Goal: Task Accomplishment & Management: Use online tool/utility

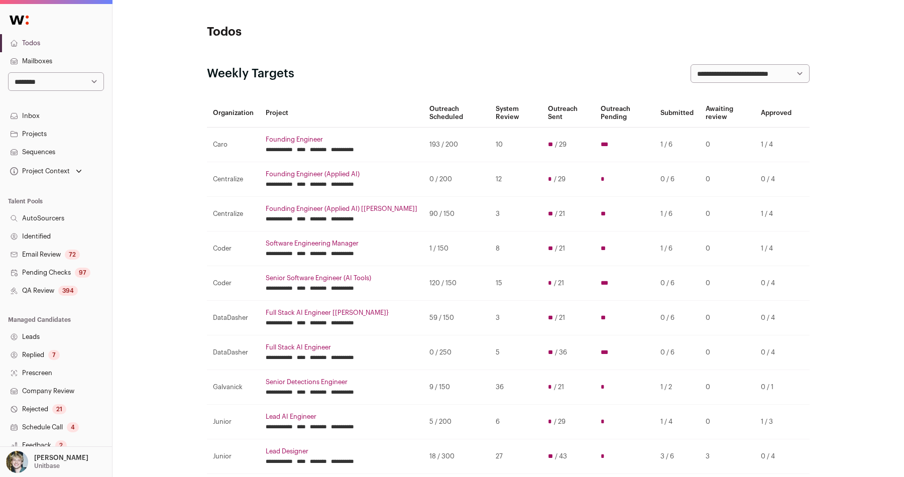
click at [71, 71] on div "**********" at bounding box center [56, 62] width 112 height 57
click at [78, 83] on select "**********" at bounding box center [56, 81] width 96 height 19
select select "*****"
click at [8, 72] on select "**********" at bounding box center [56, 81] width 96 height 19
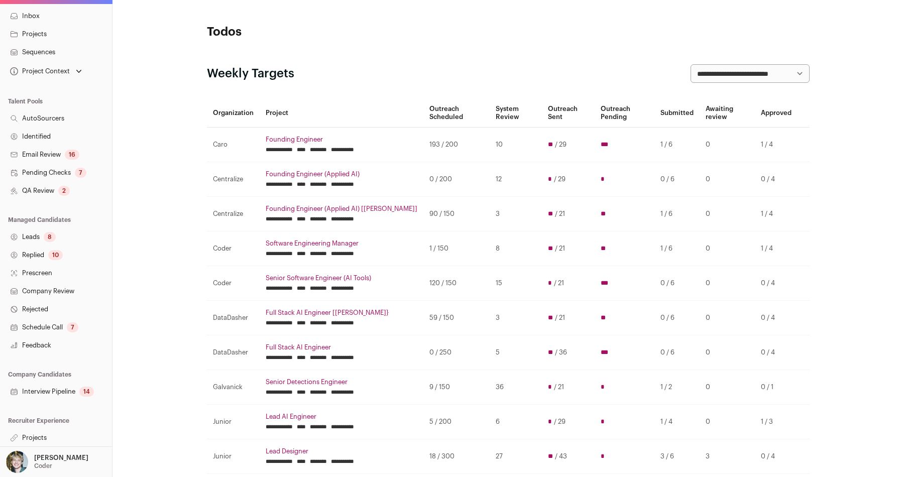
click at [49, 431] on link "Projects" at bounding box center [56, 438] width 112 height 18
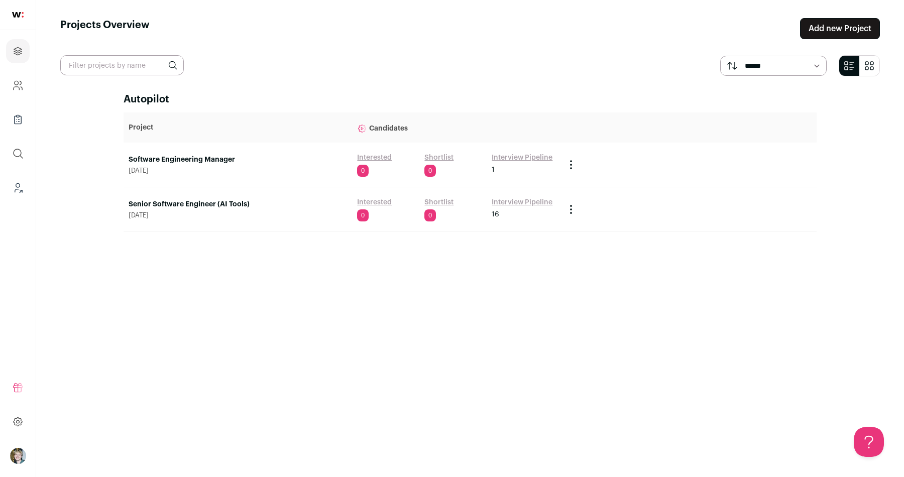
click at [225, 202] on link "Senior Software Engineer (AI Tools)" at bounding box center [238, 204] width 219 height 10
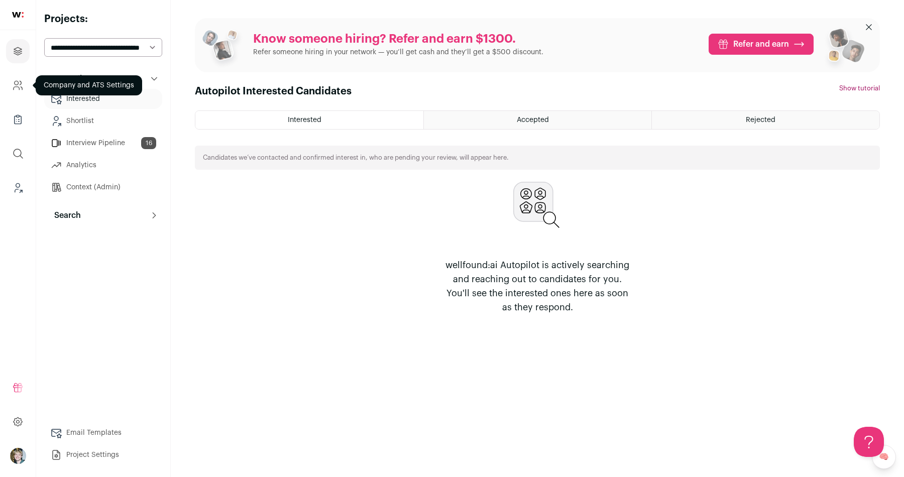
click at [22, 90] on icon "Company and ATS Settings" at bounding box center [18, 85] width 12 height 12
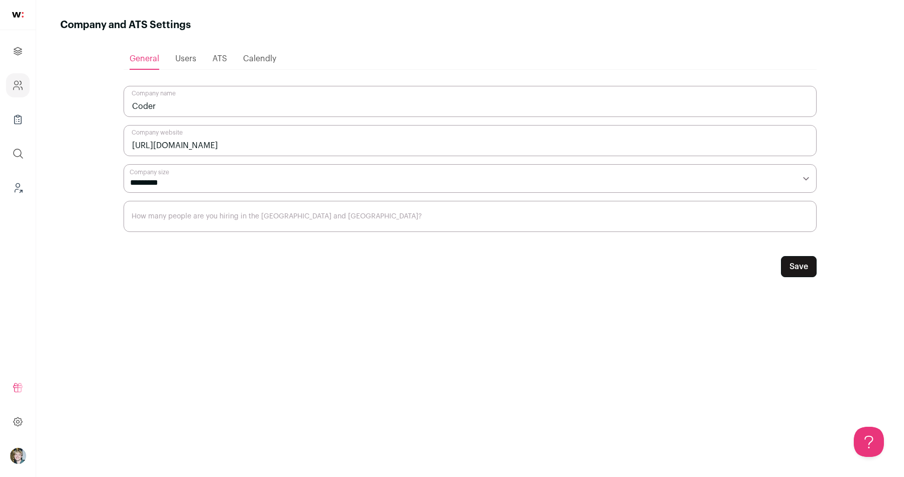
click at [212, 55] on ul "General Users ATS Calendly" at bounding box center [470, 59] width 693 height 22
click at [221, 57] on span "ATS" at bounding box center [220, 59] width 15 height 8
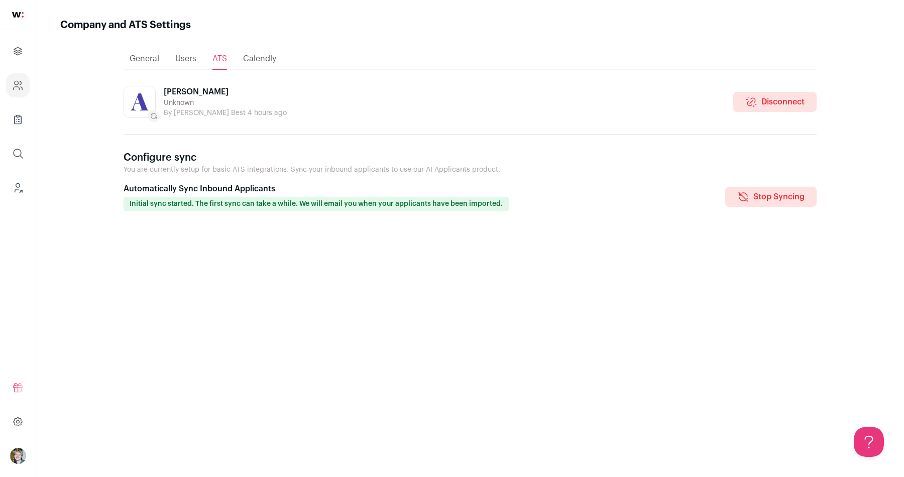
click at [397, 221] on div "Ashby Unknown By Chloe Best 4 hours ago Disconnect Configure sync You are curre…" at bounding box center [470, 272] width 693 height 373
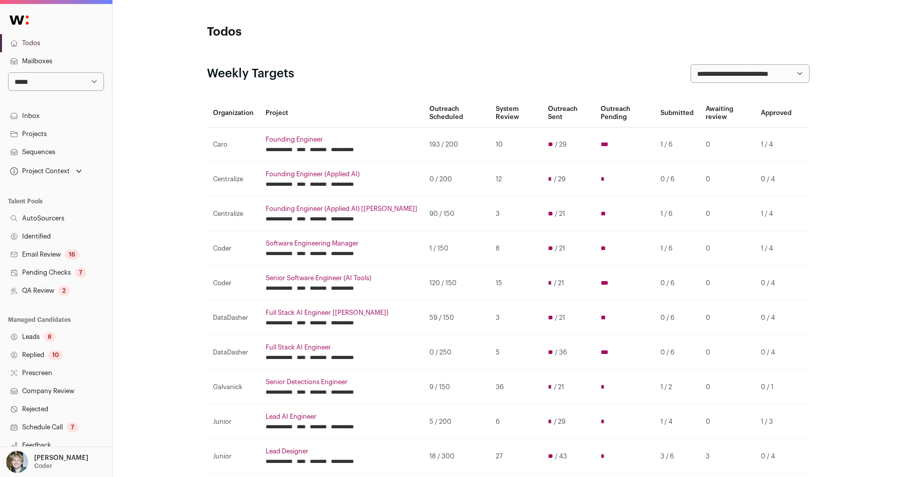
click at [41, 134] on link "Projects" at bounding box center [56, 134] width 112 height 18
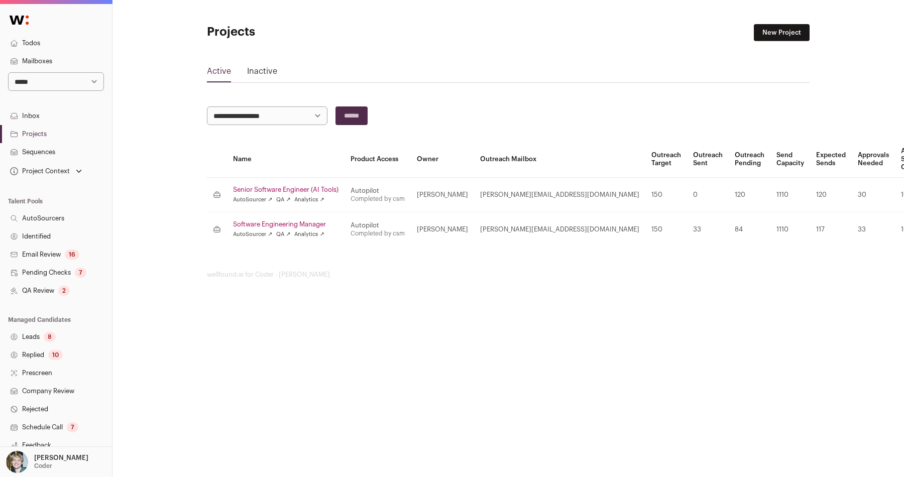
click at [308, 190] on link "Senior Software Engineer (AI Tools)" at bounding box center [286, 190] width 106 height 8
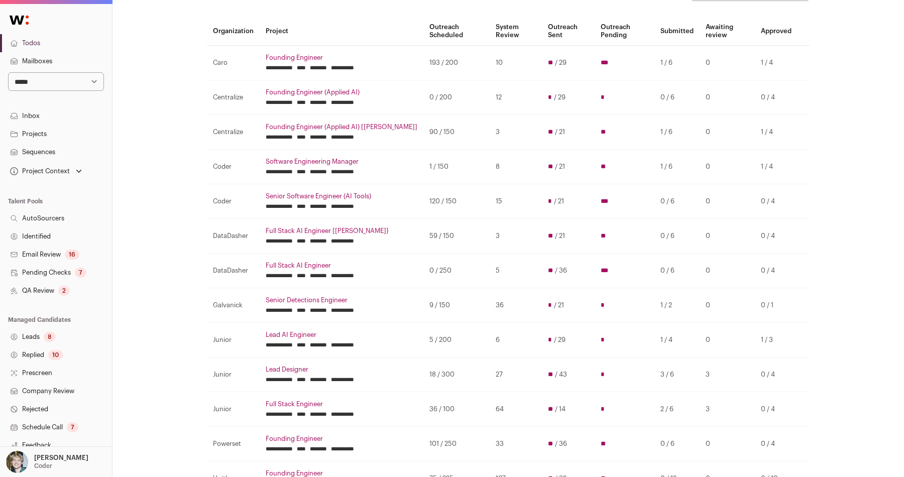
scroll to position [211, 0]
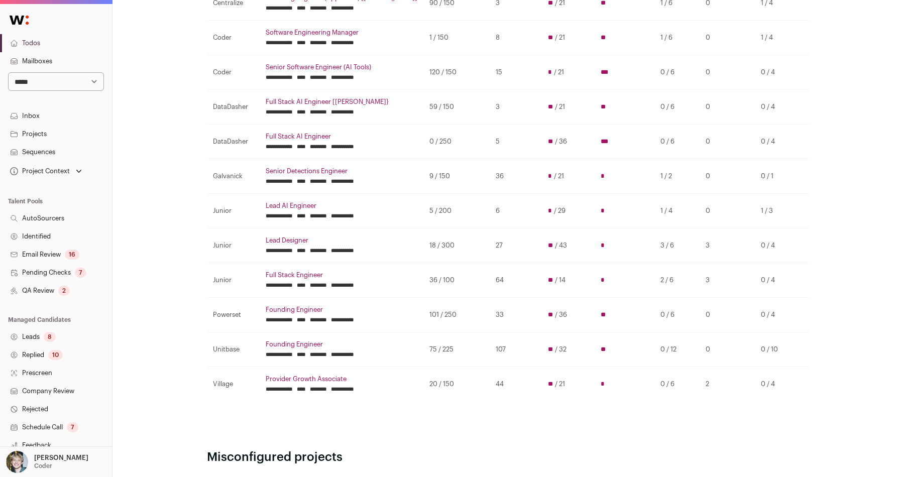
click at [327, 180] on input "********" at bounding box center [318, 181] width 17 height 8
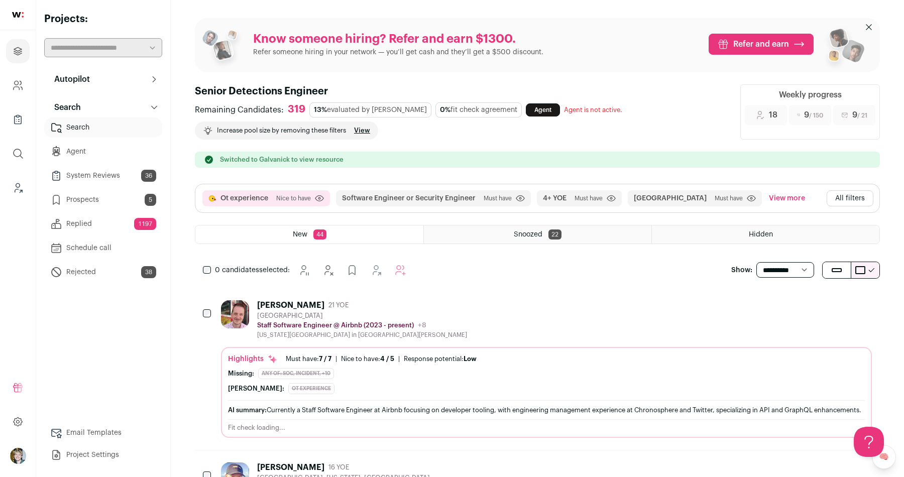
click at [113, 179] on link "System Reviews 36" at bounding box center [103, 176] width 118 height 20
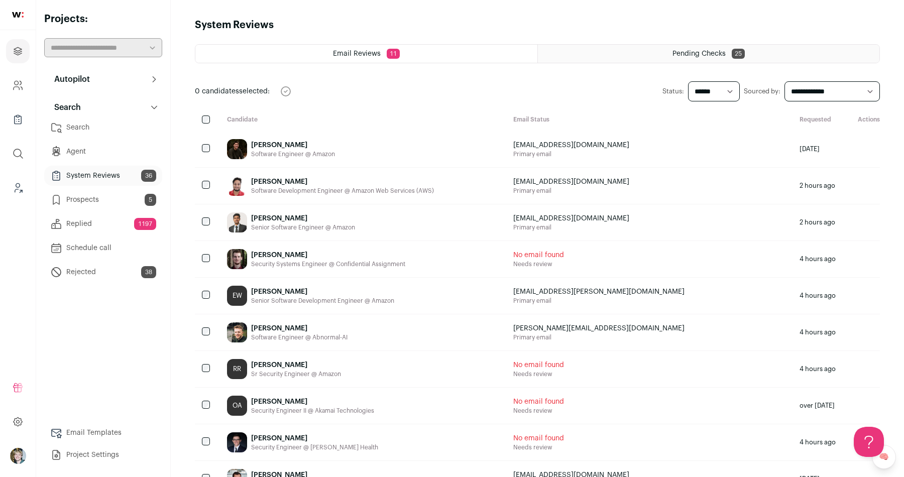
click at [118, 198] on html "Projects Company and ATS Settings Company Lists (Experimental) Global Search Le…" at bounding box center [452, 276] width 904 height 553
click at [120, 200] on link "Prospects 5" at bounding box center [103, 200] width 118 height 20
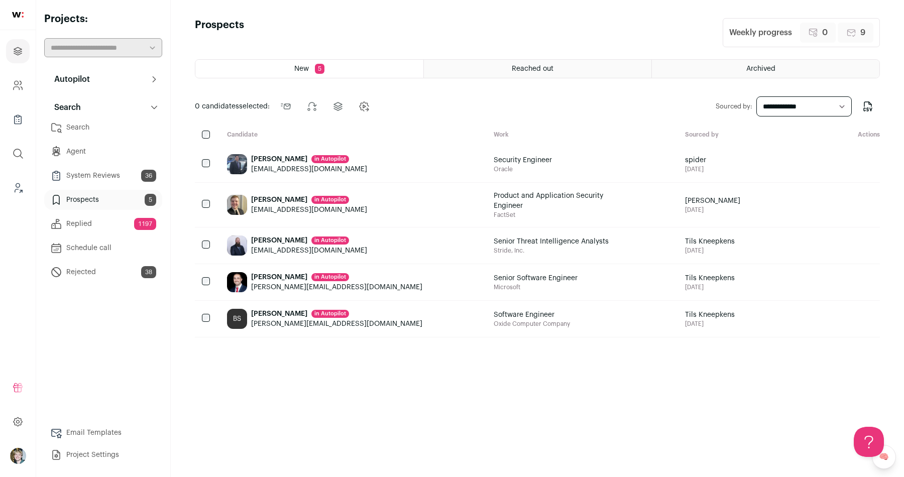
click at [118, 128] on link "Search" at bounding box center [103, 128] width 118 height 20
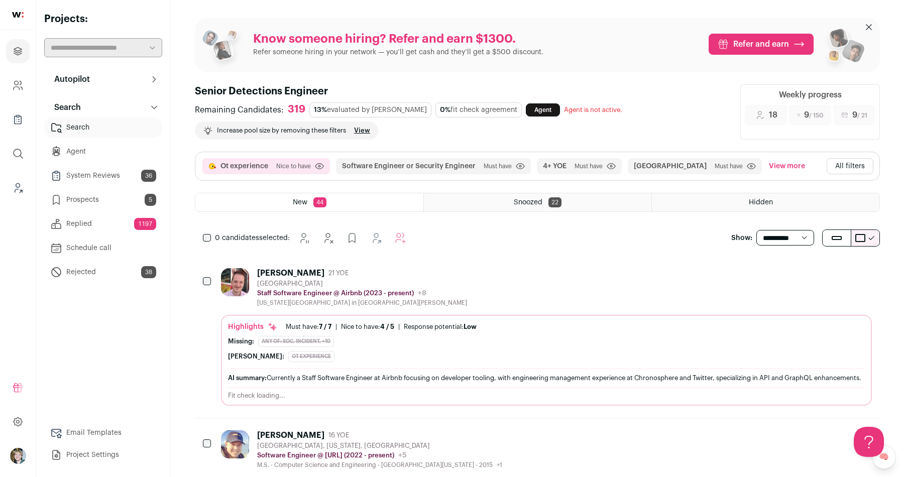
click at [355, 330] on div "Highlights Must have: 7 / 7 How many must haves have been fulfilled? | Nice to …" at bounding box center [546, 327] width 637 height 10
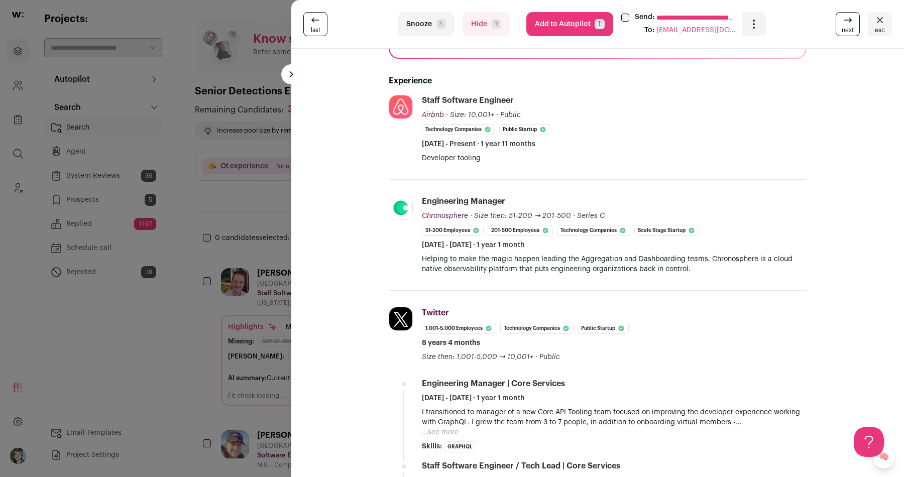
scroll to position [257, 0]
click at [92, 220] on div "**********" at bounding box center [452, 238] width 904 height 477
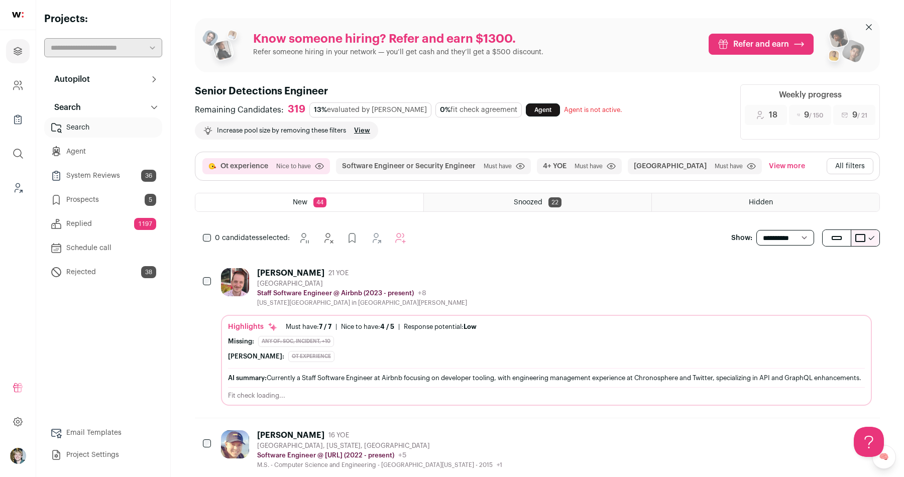
click at [111, 219] on link "Replied 1197" at bounding box center [103, 224] width 118 height 20
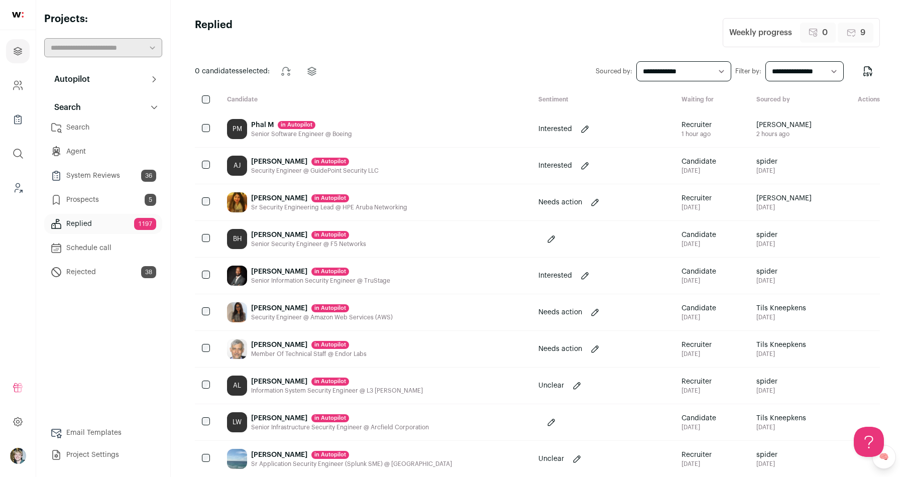
click at [365, 122] on div "PM Phal M in [GEOGRAPHIC_DATA] Senior Software Engineer @ Boeing" at bounding box center [375, 129] width 312 height 36
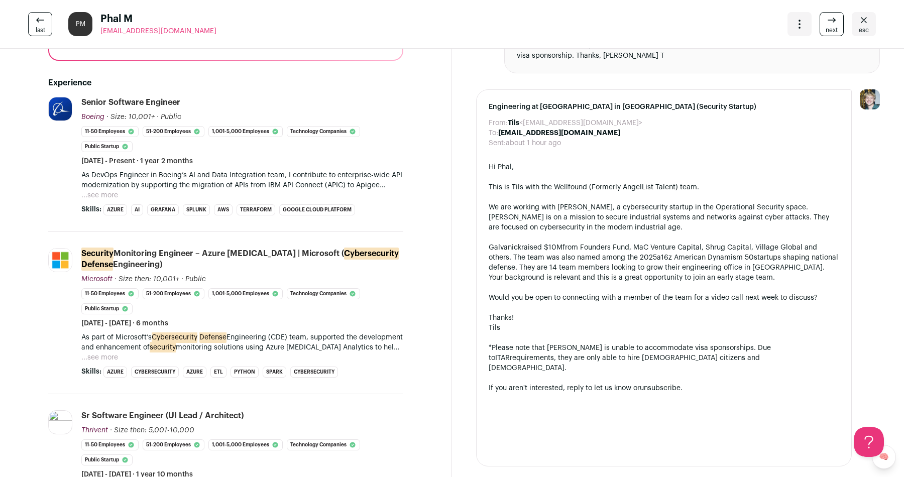
scroll to position [224, 0]
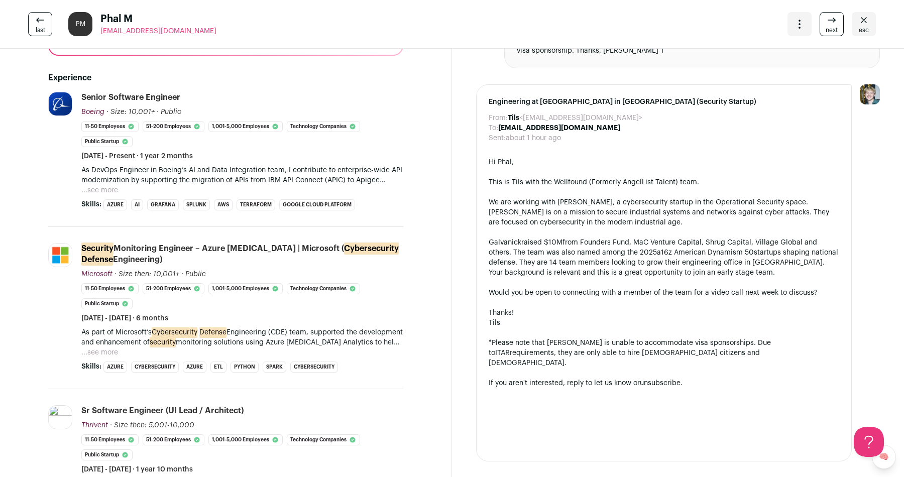
click at [103, 185] on p "As DevOps Engineer in Boeing’s AI and Data Integration team, I contribute to en…" at bounding box center [242, 175] width 322 height 20
click at [108, 195] on button "...see more" at bounding box center [99, 190] width 37 height 10
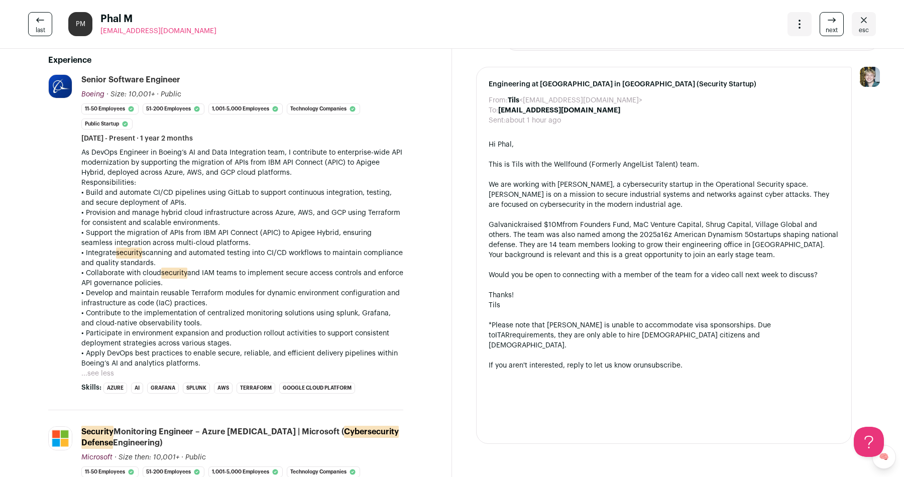
scroll to position [0, 0]
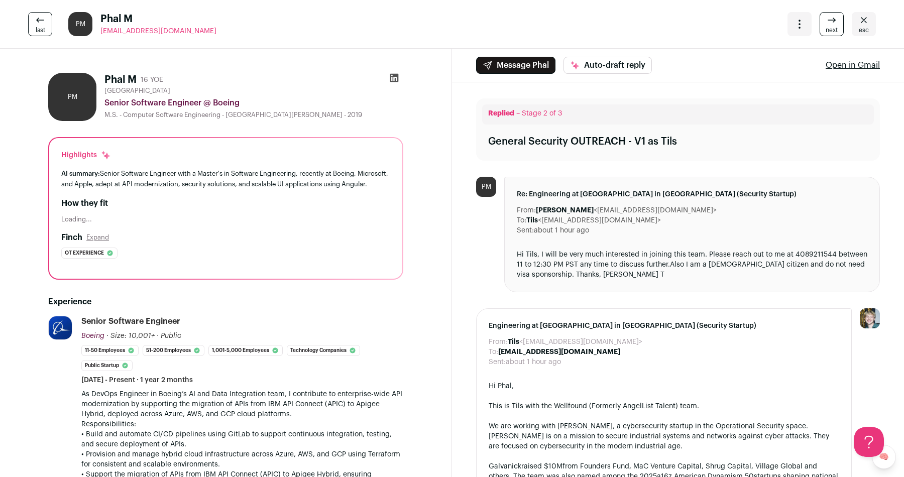
click at [783, 19] on div "last PM Phal M turakhiaf@gmail.com More actions Archive Archive prospect Submit…" at bounding box center [452, 24] width 904 height 49
click at [798, 22] on icon "Open dropdown" at bounding box center [800, 24] width 12 height 12
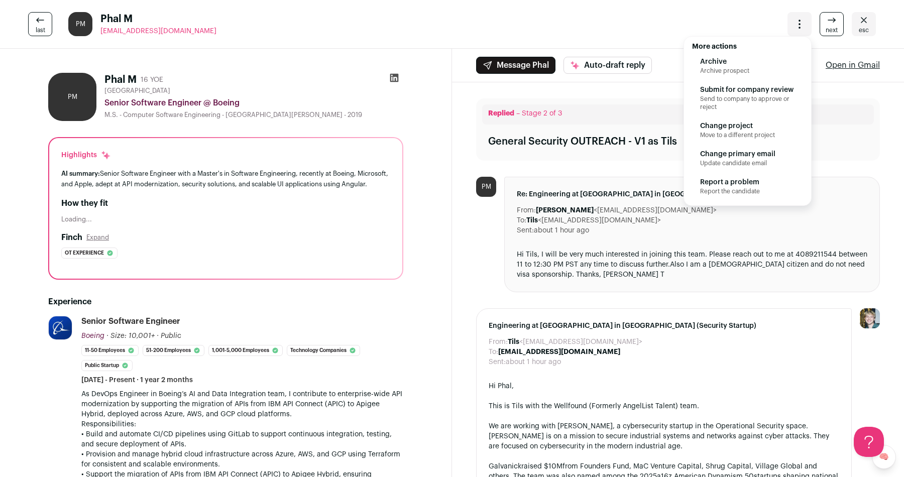
click at [764, 99] on span "Send to company to approve or reject" at bounding box center [747, 103] width 95 height 16
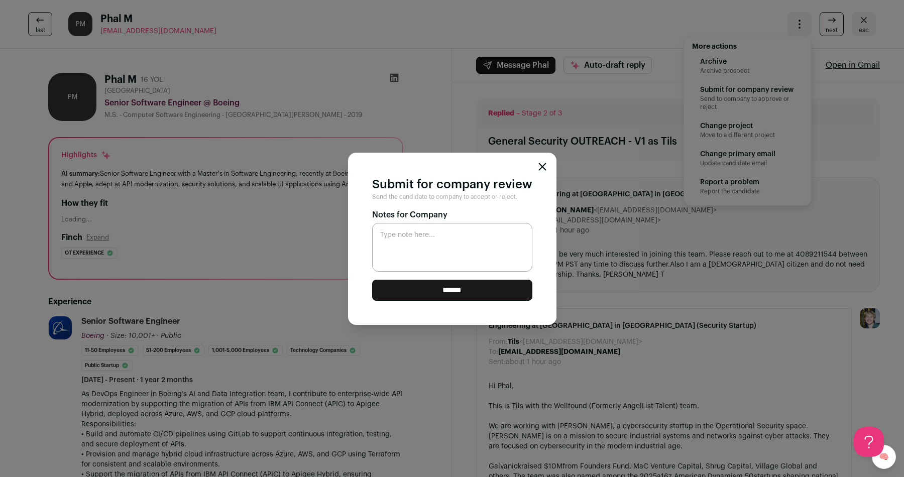
click at [247, 267] on div "Submit for company review Send the candidate to company to accept or reject. No…" at bounding box center [452, 238] width 904 height 477
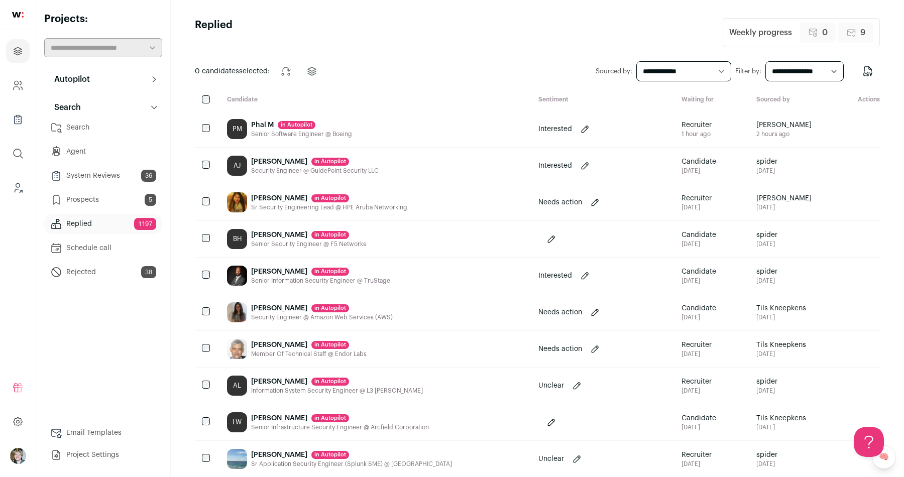
click at [350, 140] on div "PM Phal M in [GEOGRAPHIC_DATA] Senior Software Engineer @ Boeing" at bounding box center [375, 129] width 312 height 36
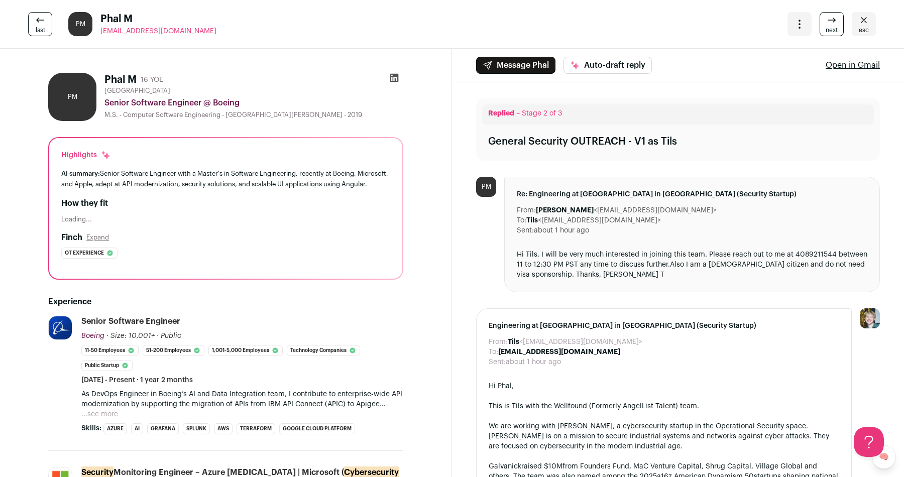
click at [798, 28] on icon "Open dropdown" at bounding box center [800, 24] width 12 height 12
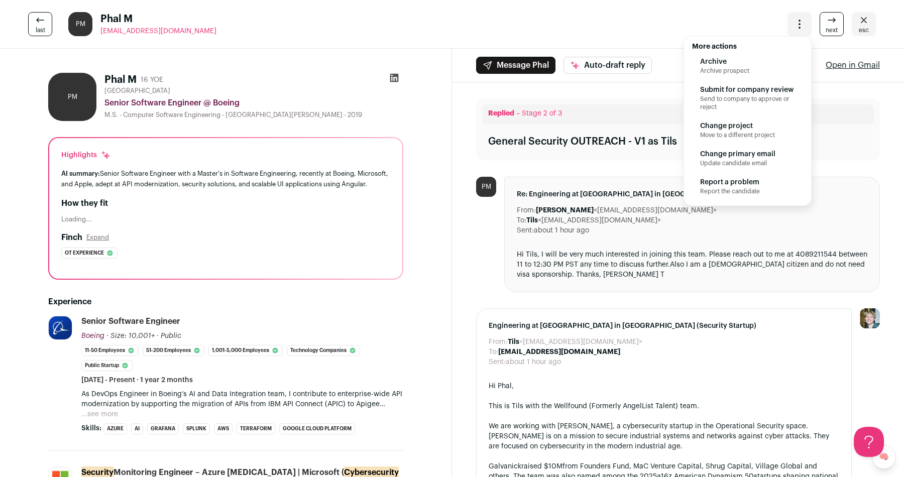
click at [757, 97] on span "Send to company to approve or reject" at bounding box center [747, 103] width 95 height 16
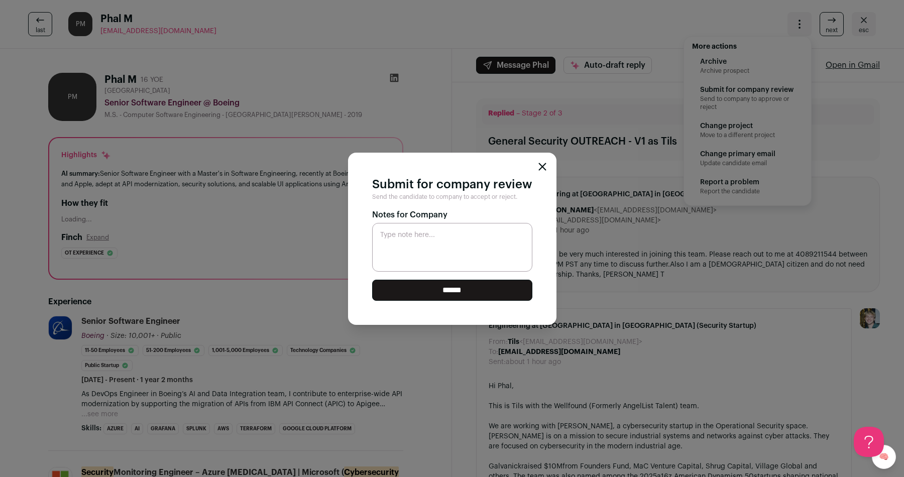
click at [489, 286] on input "******" at bounding box center [452, 290] width 160 height 21
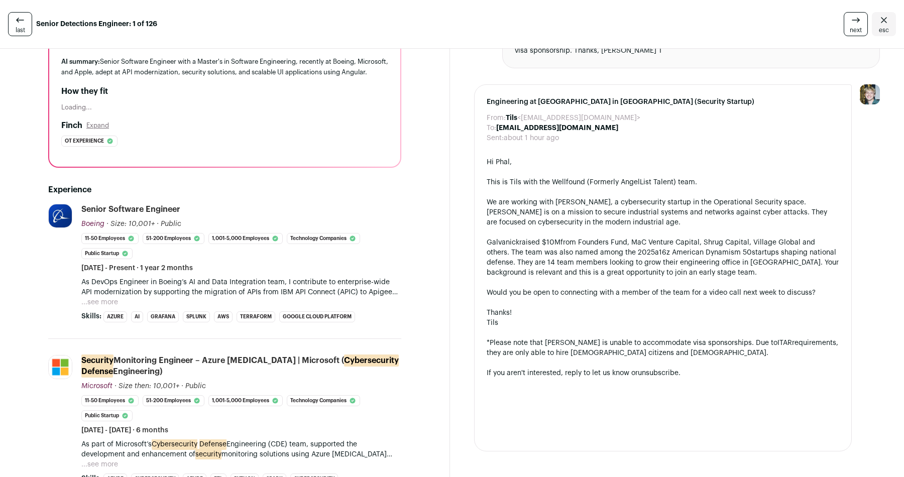
scroll to position [117, 0]
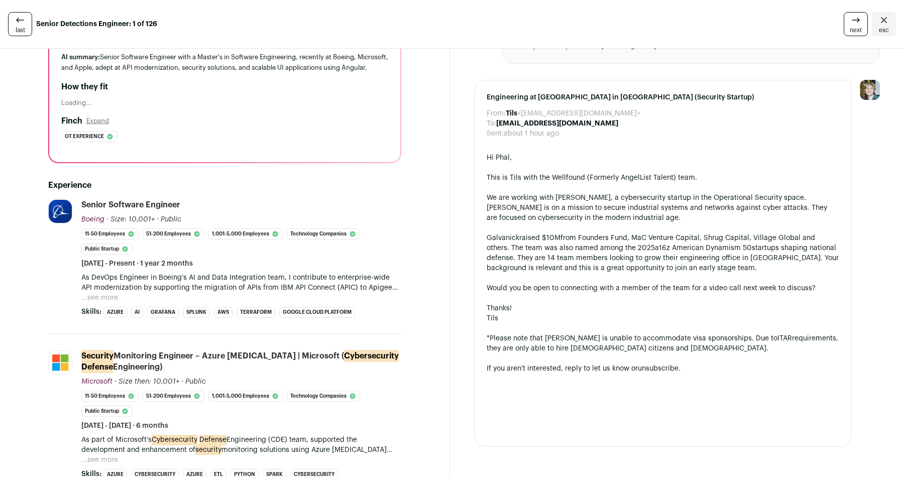
click at [97, 303] on button "...see more" at bounding box center [99, 298] width 37 height 10
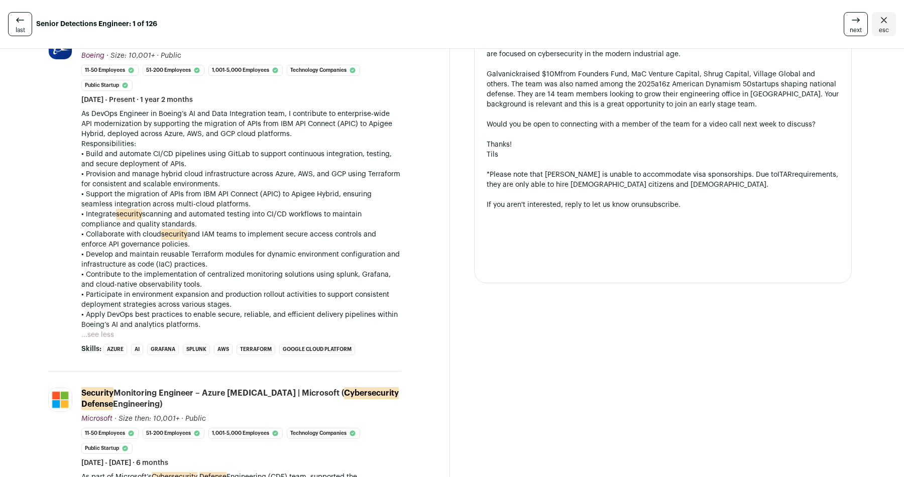
scroll to position [521, 0]
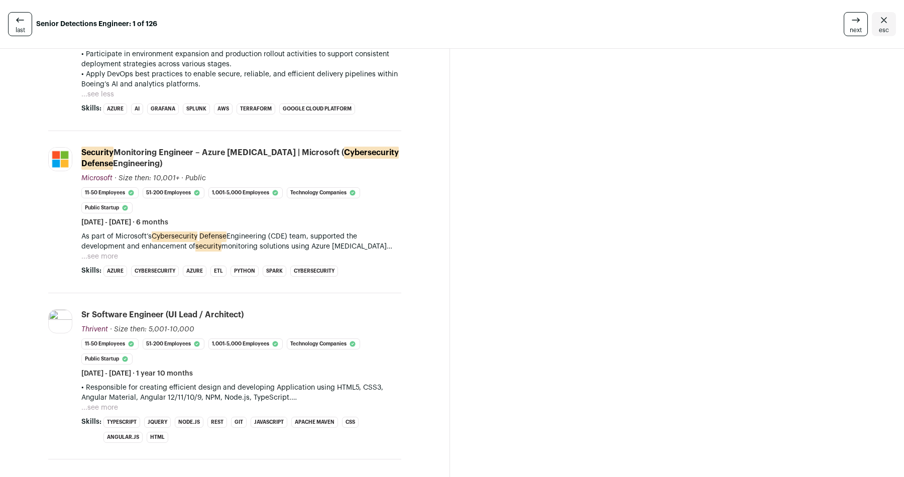
click at [97, 262] on button "...see more" at bounding box center [99, 257] width 37 height 10
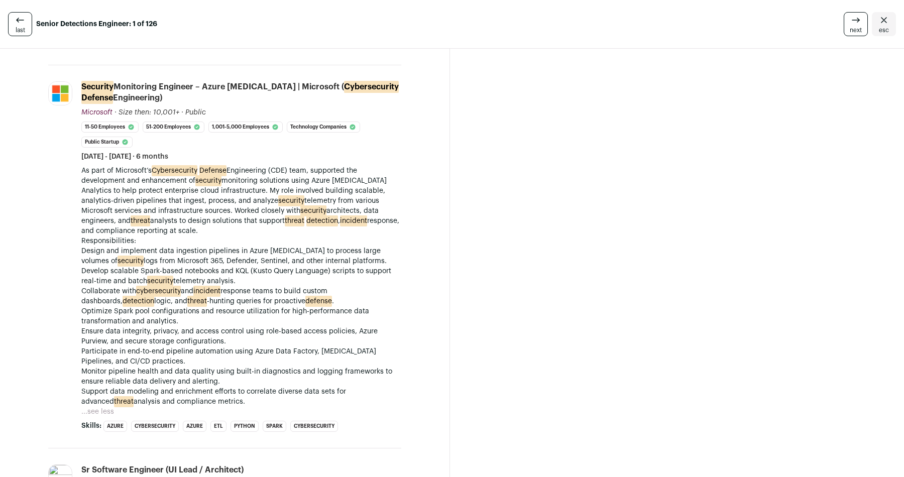
scroll to position [609, 0]
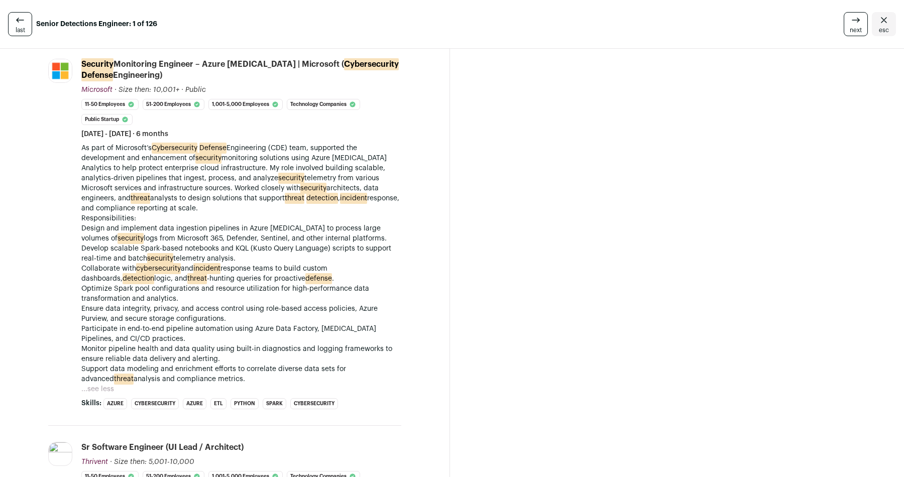
click at [285, 203] on mark "threat" at bounding box center [295, 198] width 20 height 11
click at [306, 204] on mark "detection" at bounding box center [322, 198] width 32 height 11
copy p "threat detection"
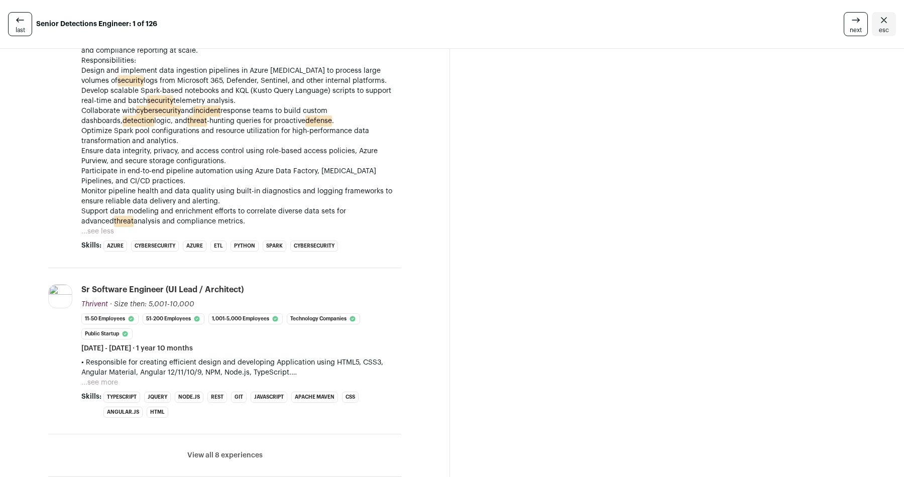
scroll to position [832, 0]
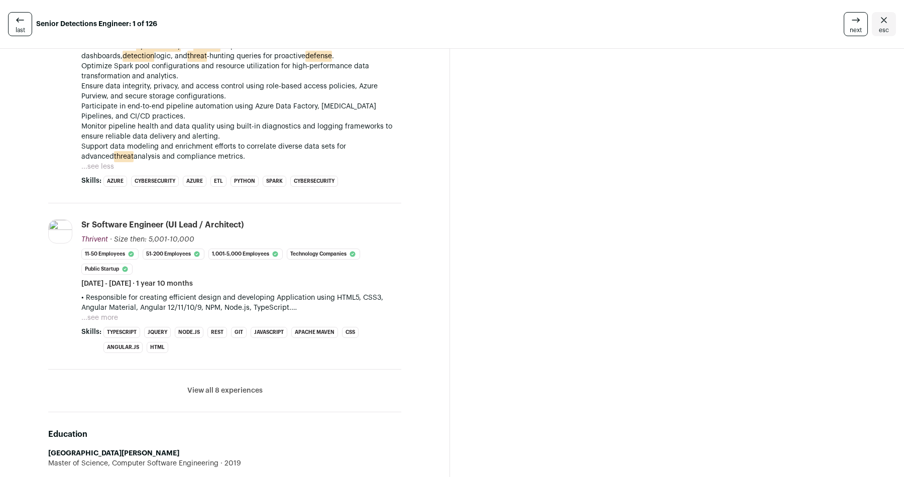
click at [240, 396] on button "View all 8 experiences" at bounding box center [224, 391] width 75 height 10
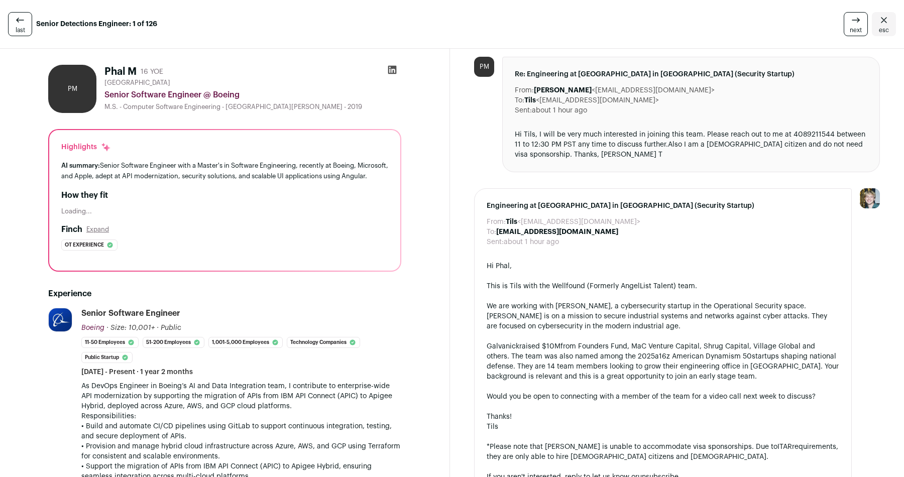
scroll to position [0, 0]
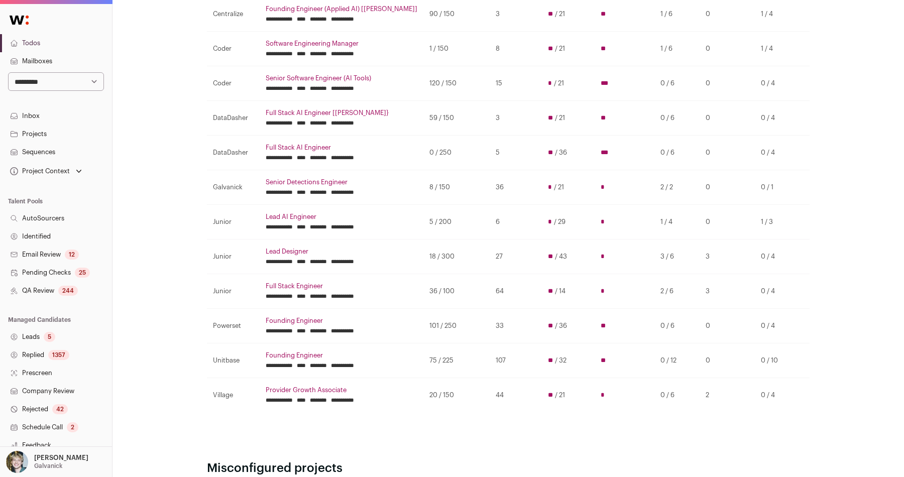
scroll to position [201, 0]
